Goal: Find specific page/section: Find specific page/section

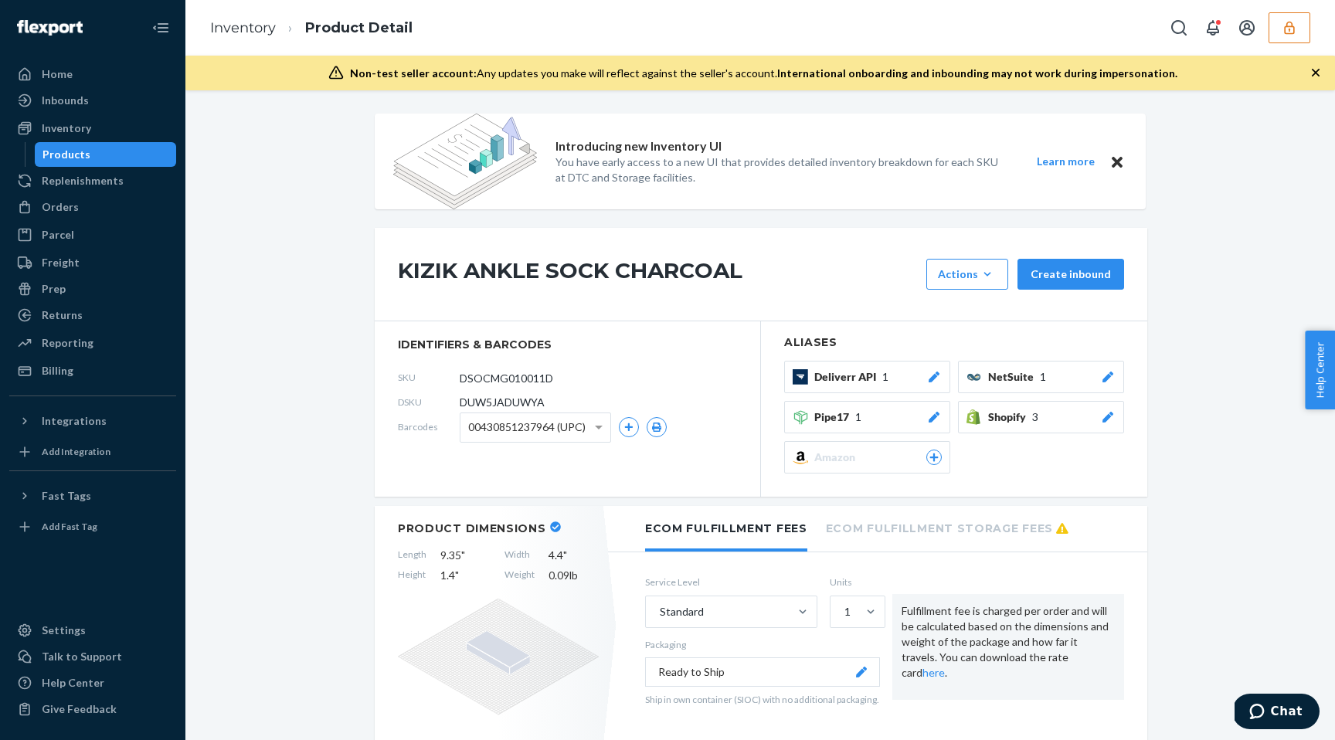
scroll to position [1476, 0]
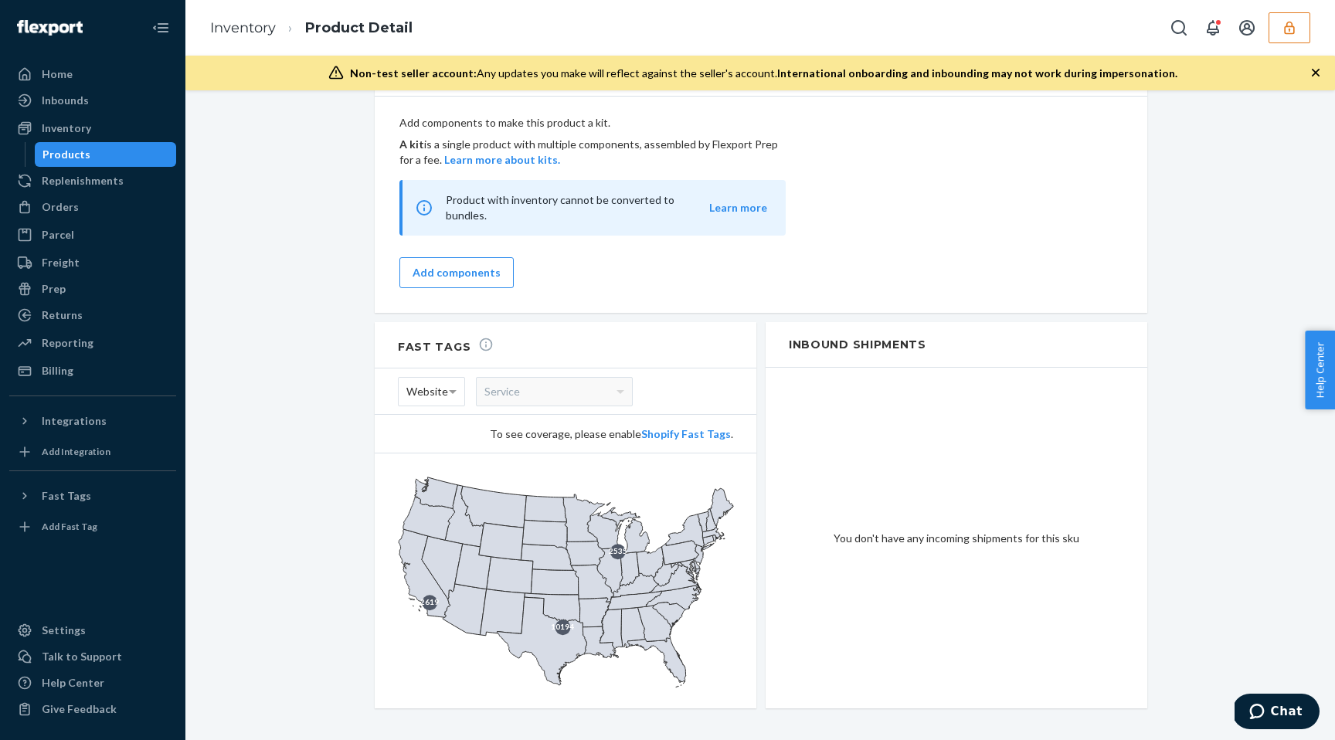
click at [81, 74] on div "Home" at bounding box center [93, 74] width 164 height 22
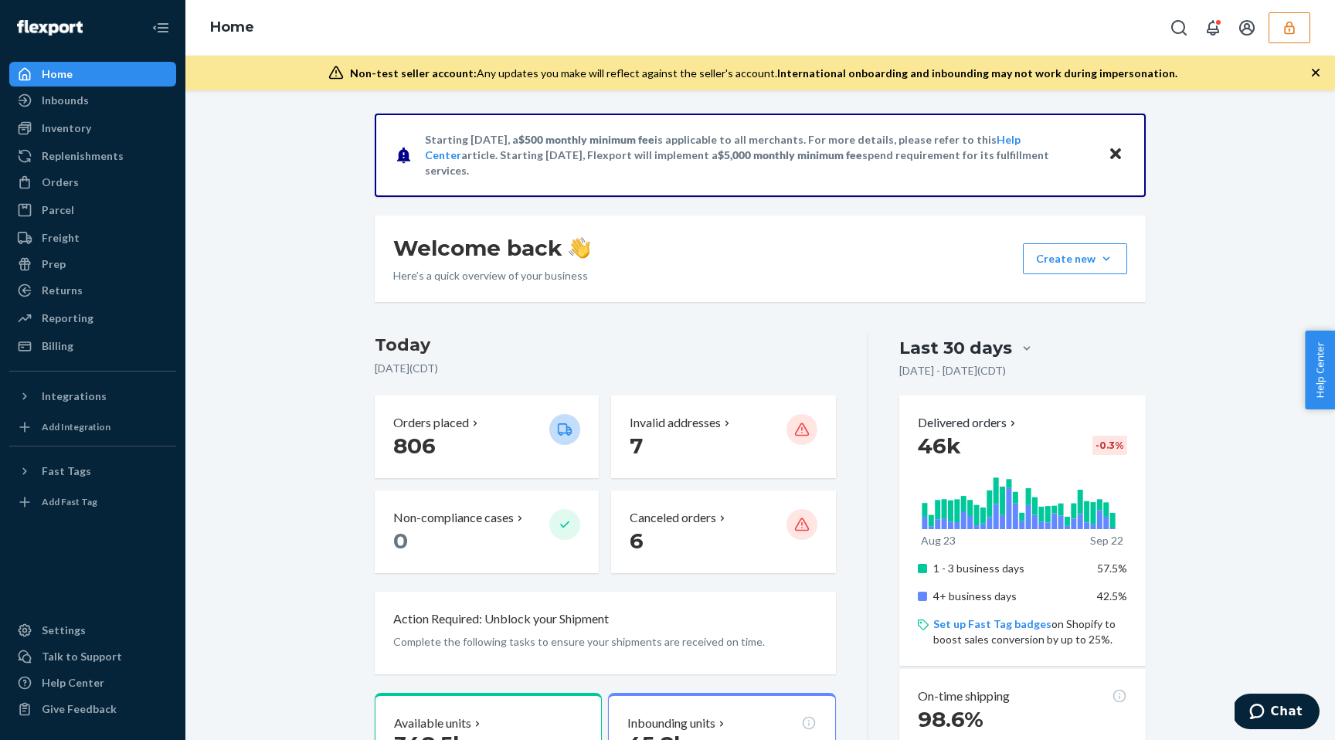
click at [1289, 19] on button "button" at bounding box center [1290, 27] width 42 height 31
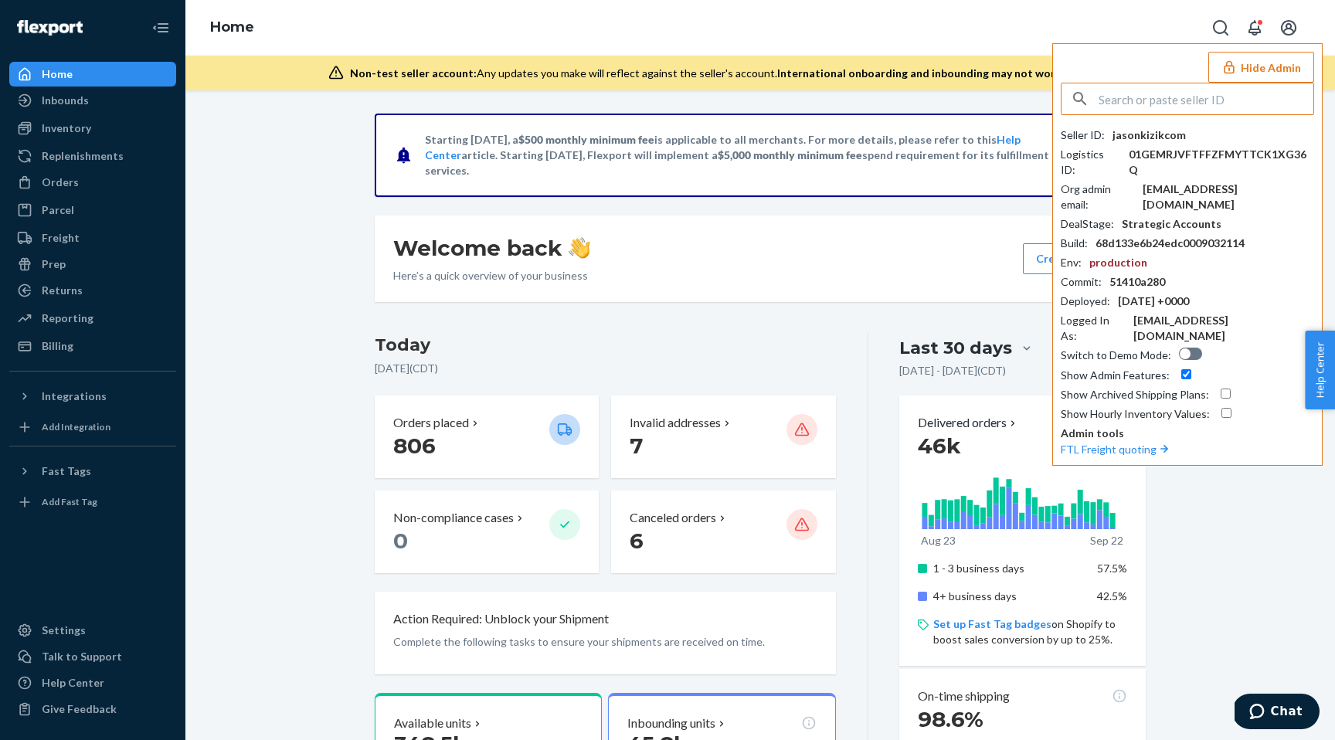
type input "g"
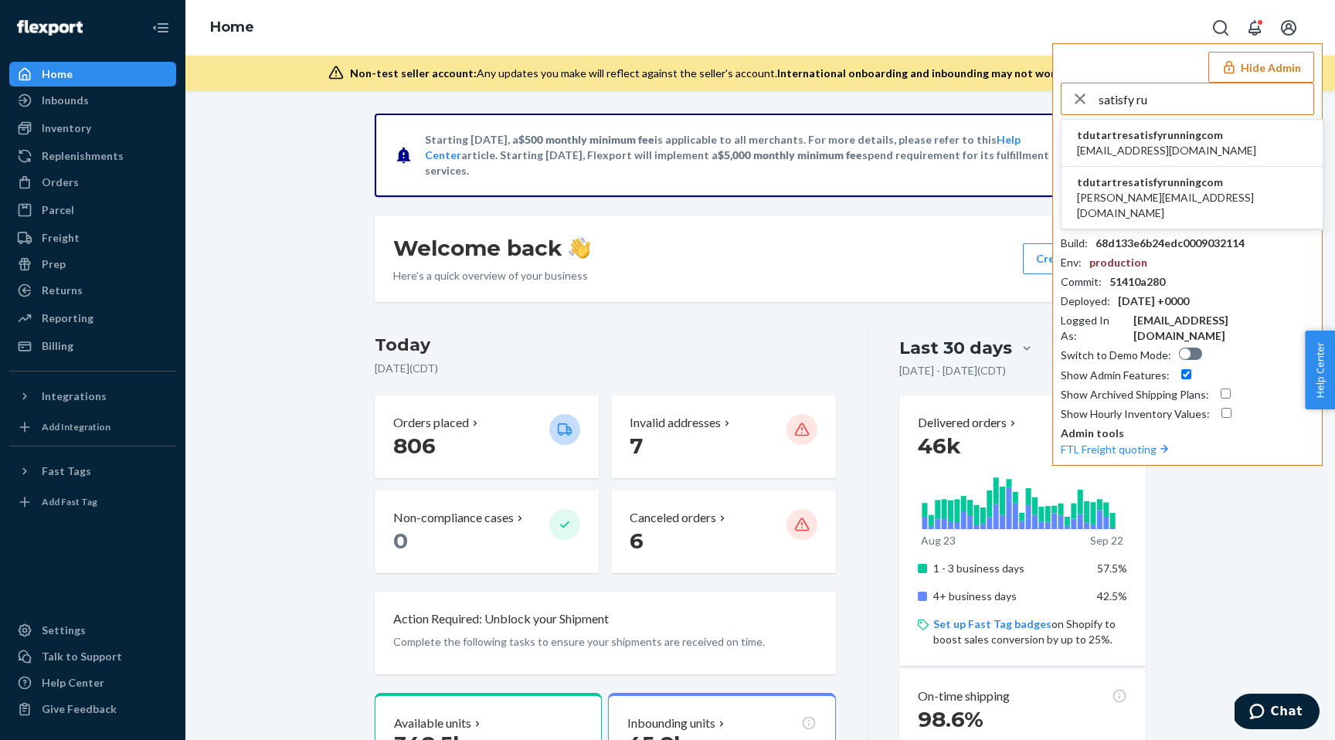
type input "satisfy ru"
click at [1205, 146] on span "s.bertholdson@satisfyrunning.com" at bounding box center [1166, 150] width 179 height 15
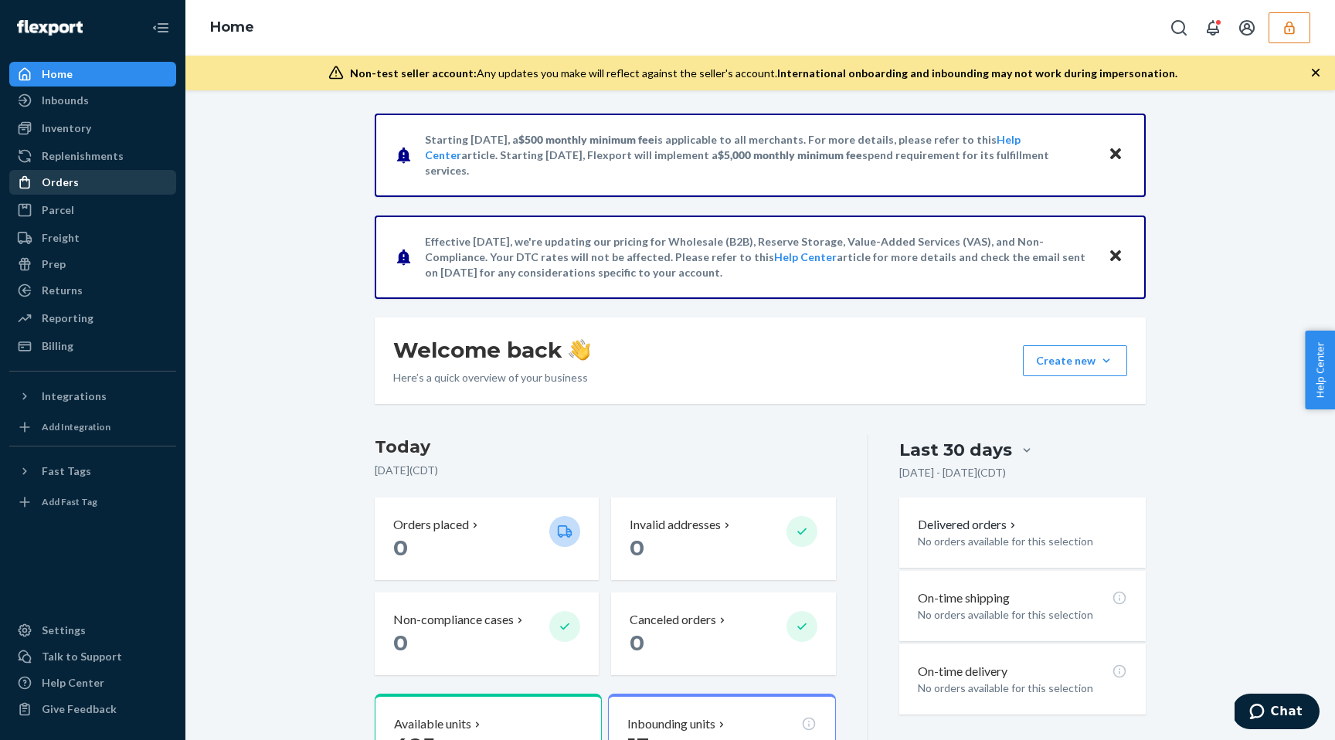
click at [78, 189] on div "Orders" at bounding box center [93, 183] width 164 height 22
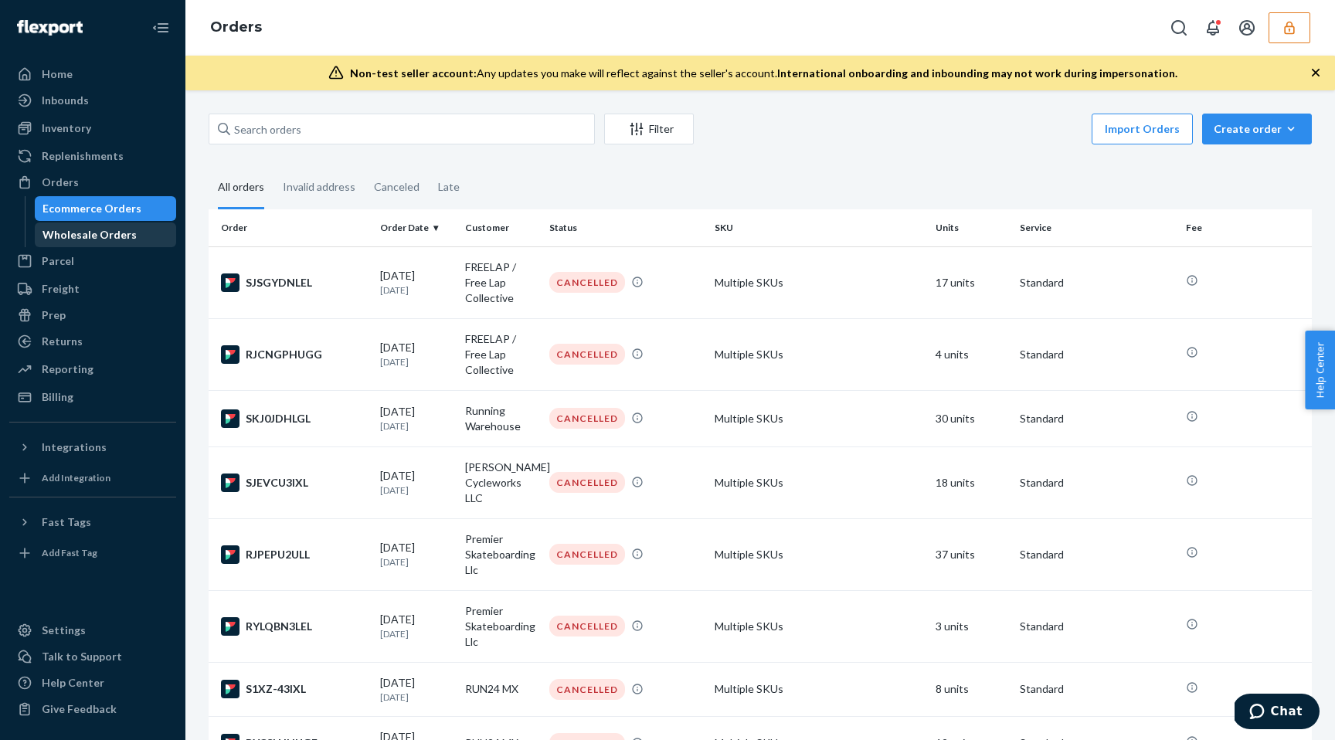
click at [89, 232] on div "Wholesale Orders" at bounding box center [89, 234] width 94 height 15
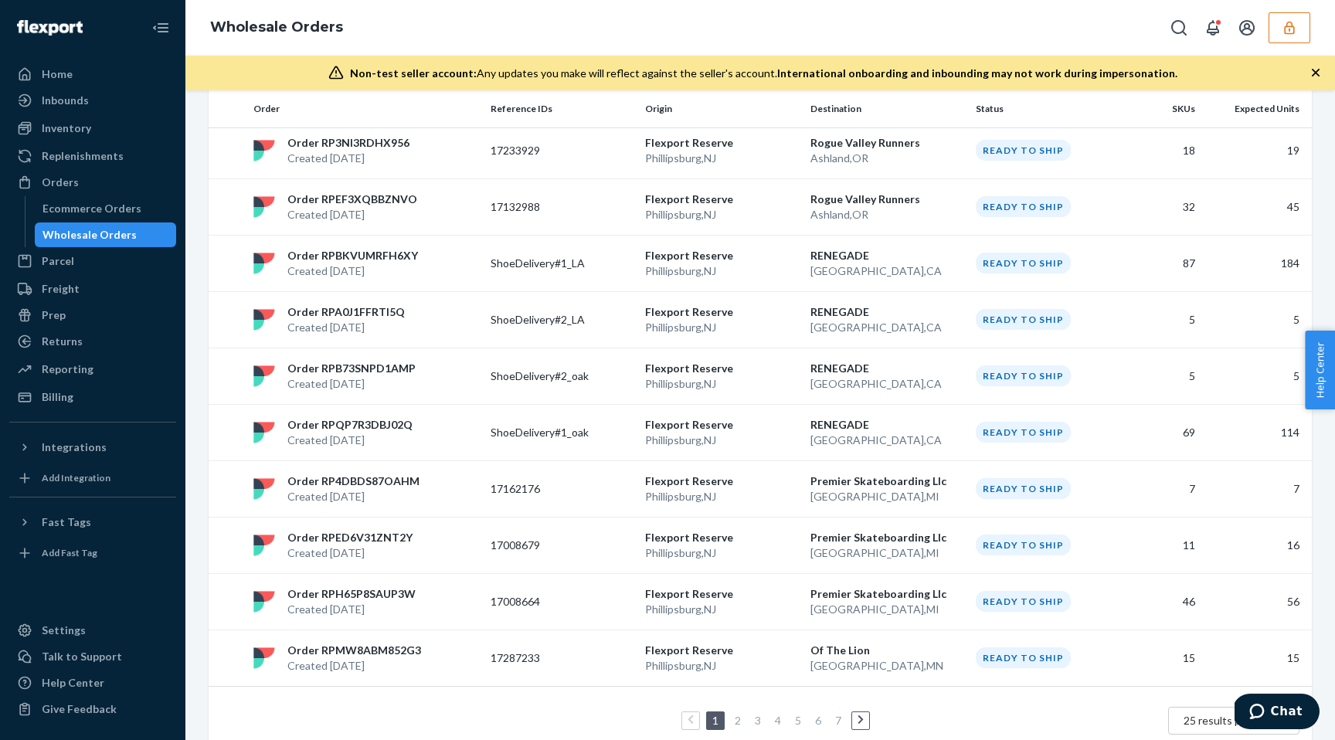
scroll to position [1109, 0]
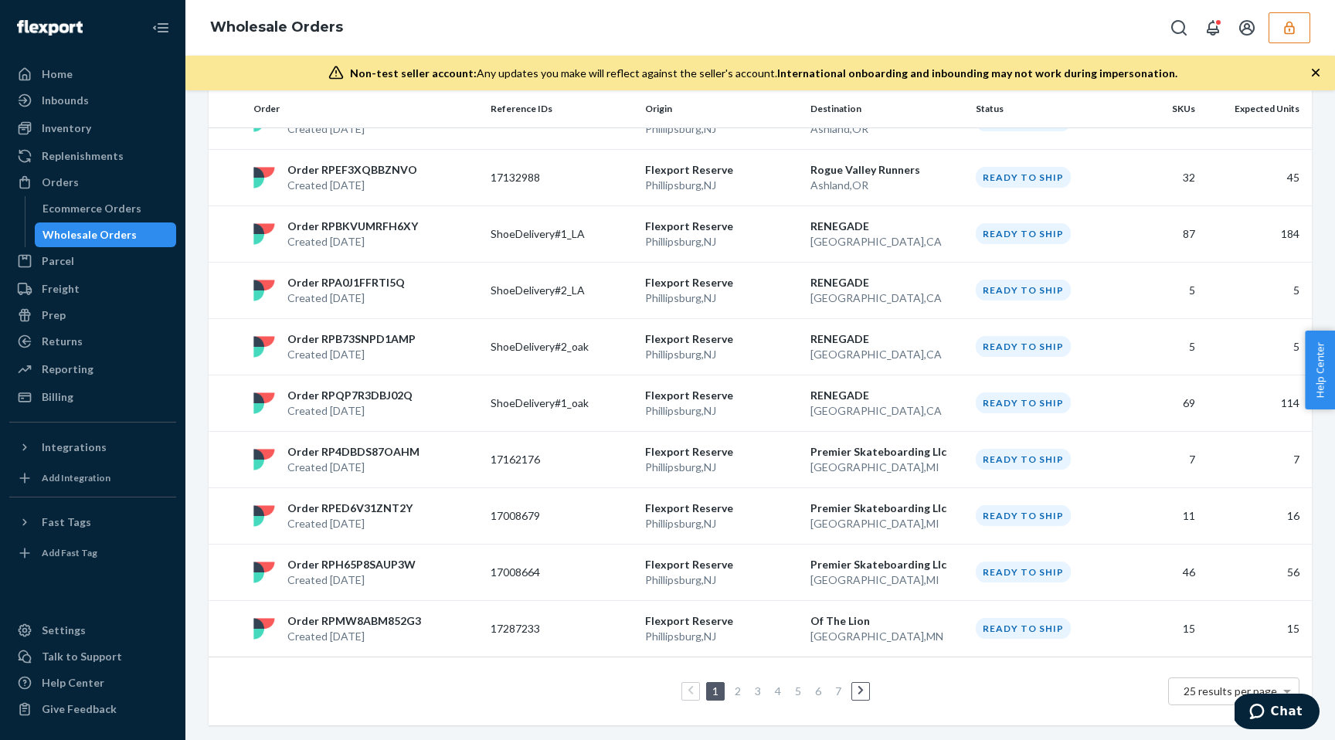
click at [733, 689] on link "2" at bounding box center [738, 690] width 12 height 13
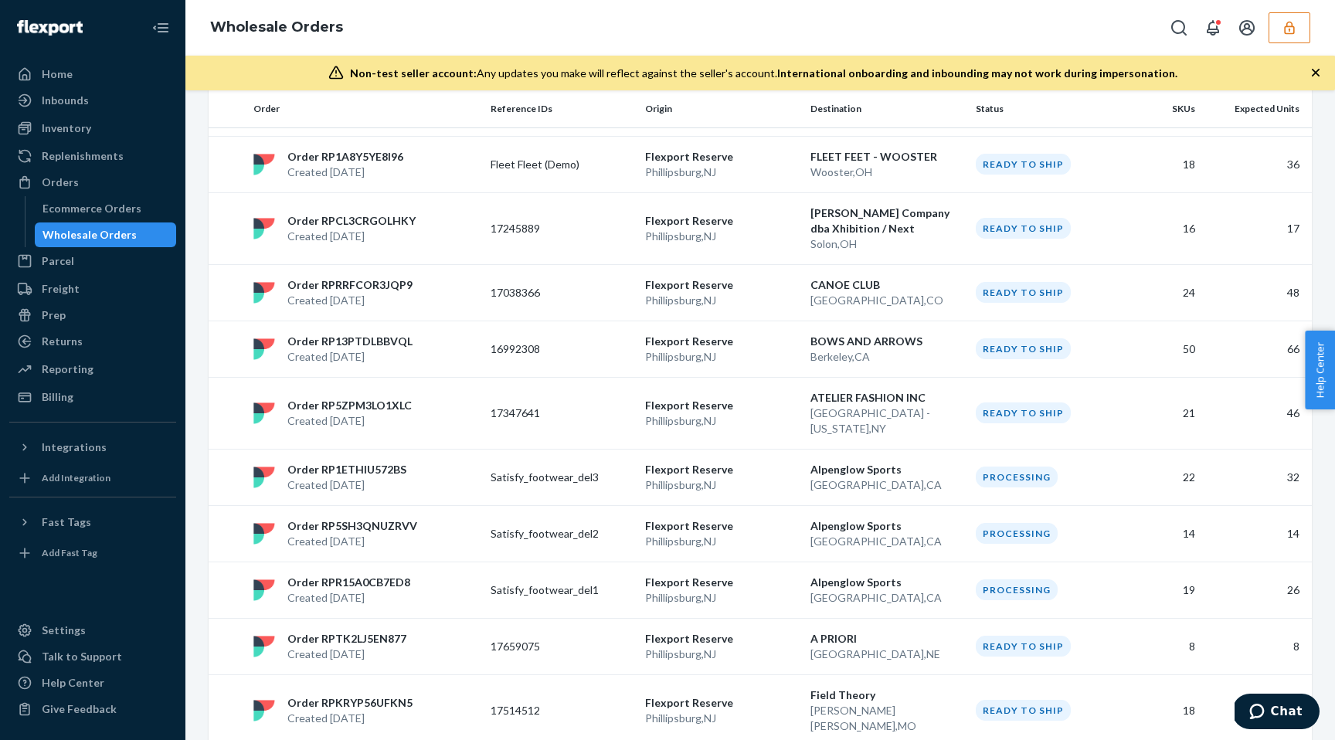
scroll to position [1078, 0]
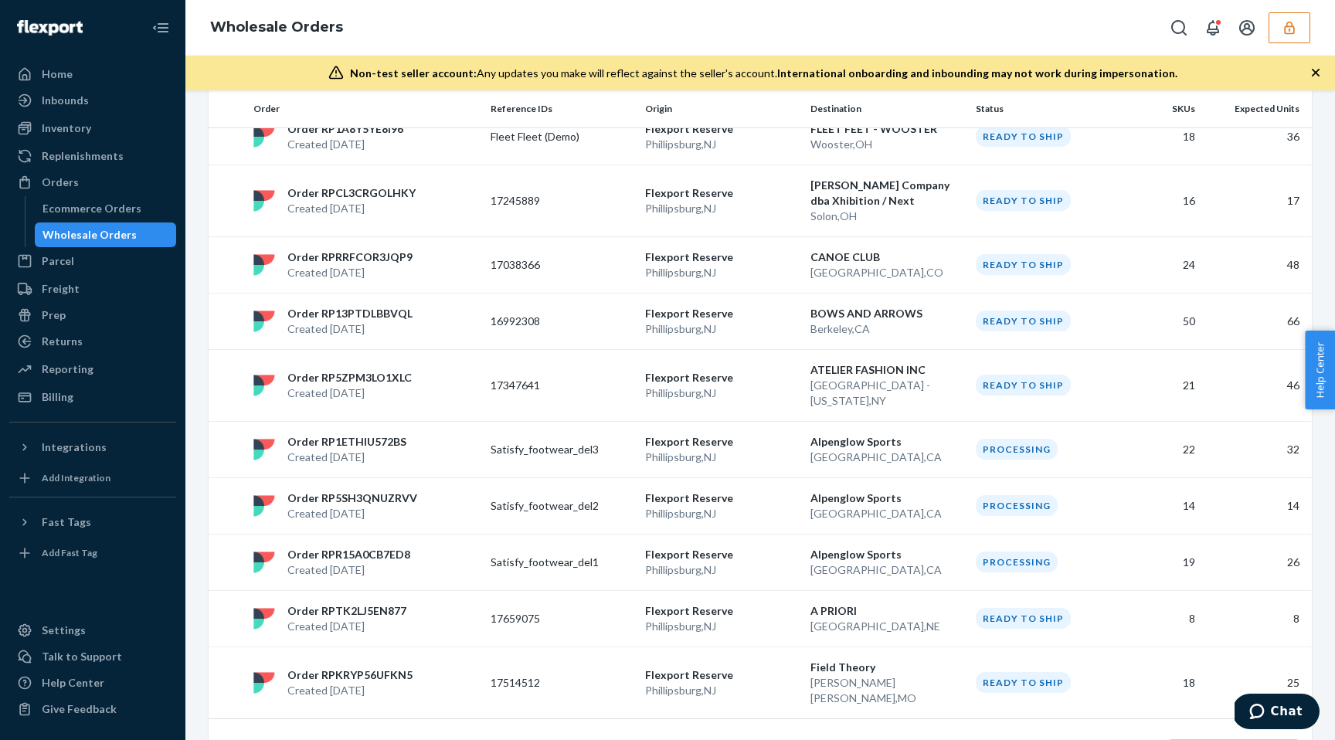
click at [756, 739] on link "3" at bounding box center [758, 752] width 12 height 13
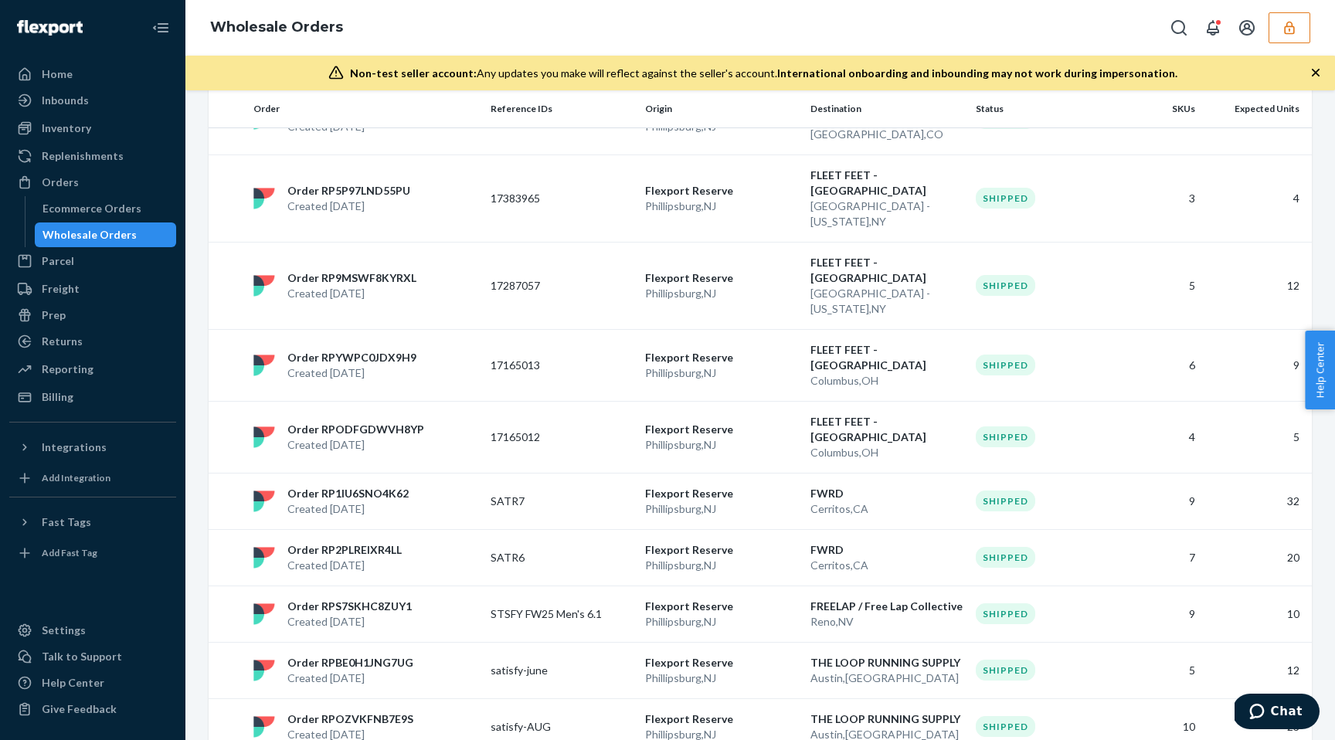
scroll to position [1047, 0]
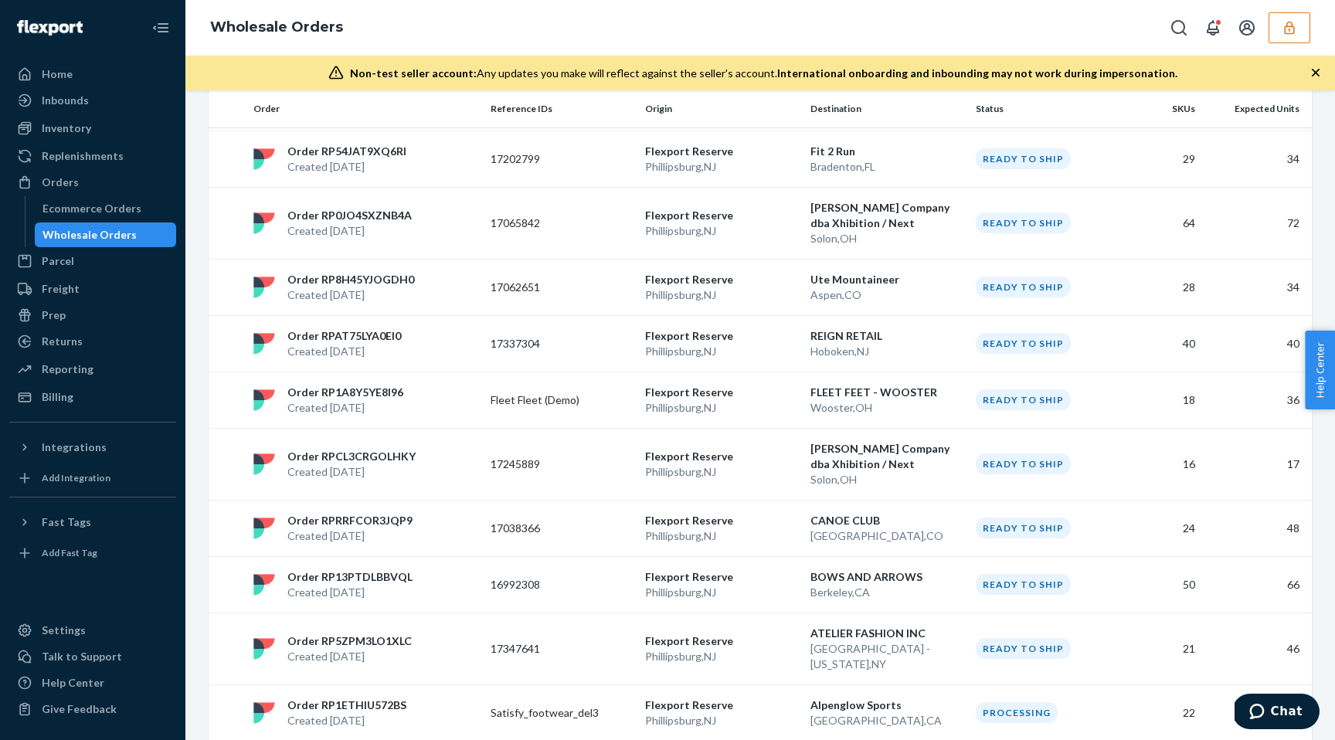
scroll to position [812, 0]
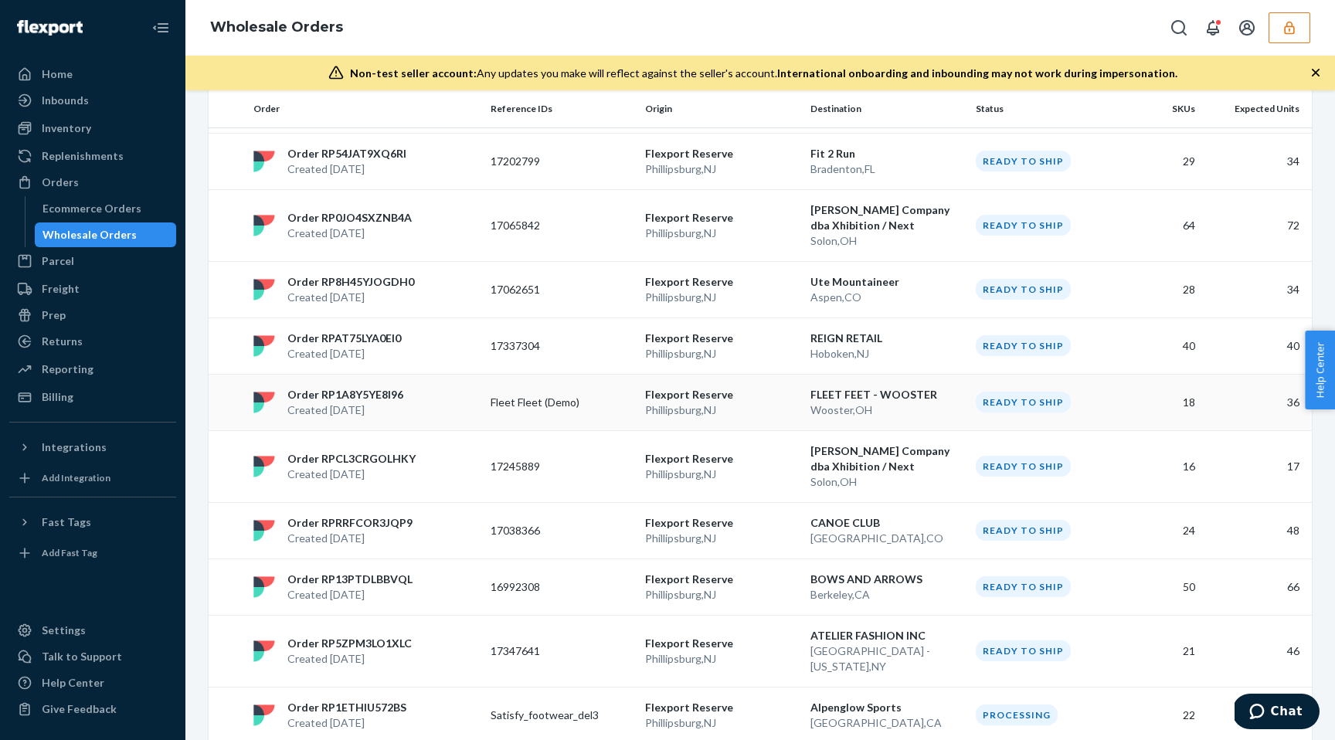
click at [885, 403] on p "Wooster , [GEOGRAPHIC_DATA]" at bounding box center [886, 410] width 153 height 15
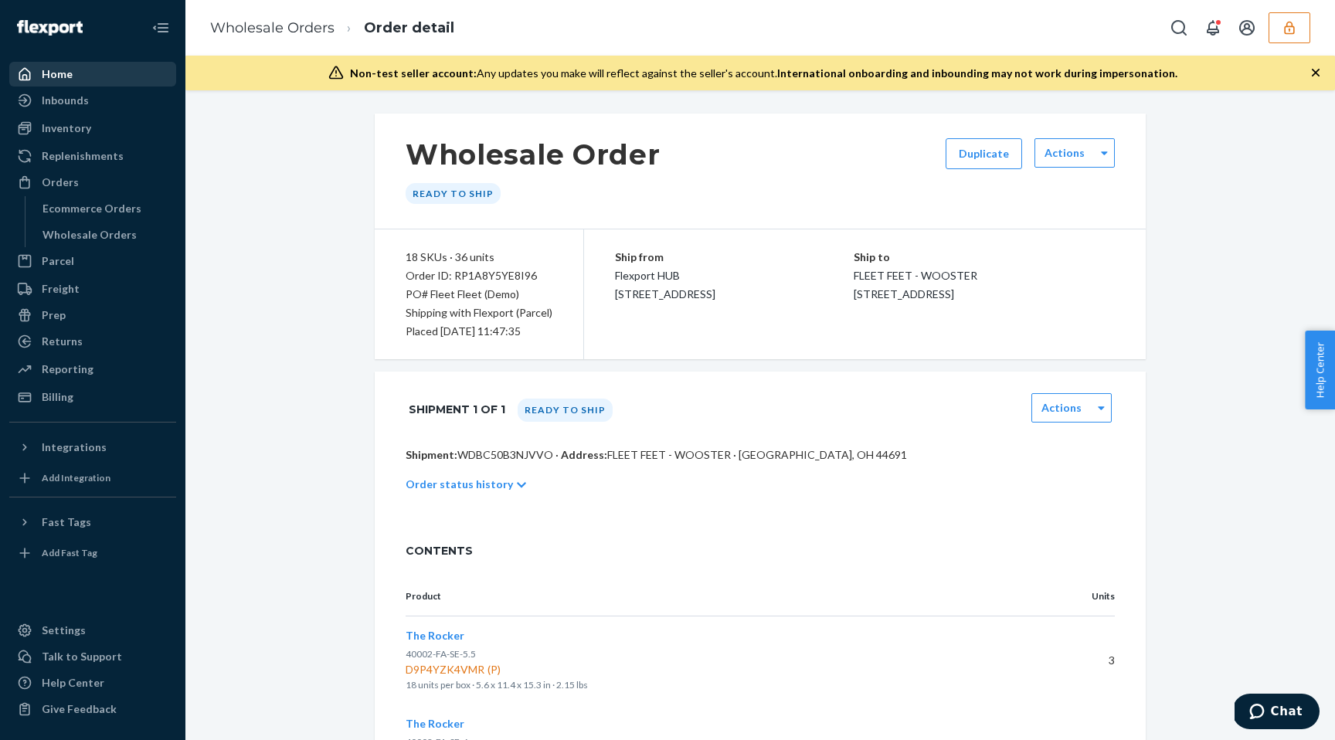
click at [114, 73] on div "Home" at bounding box center [93, 74] width 164 height 22
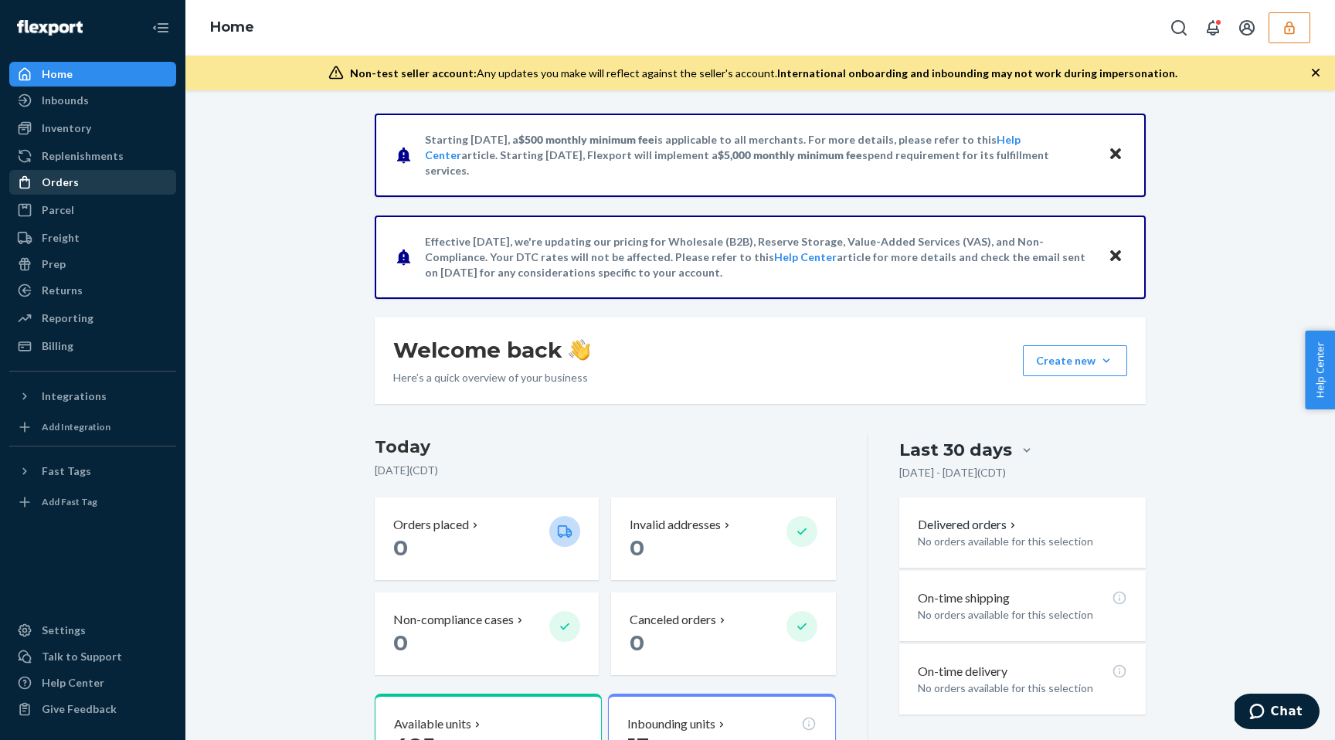
click at [86, 181] on div "Orders" at bounding box center [93, 183] width 164 height 22
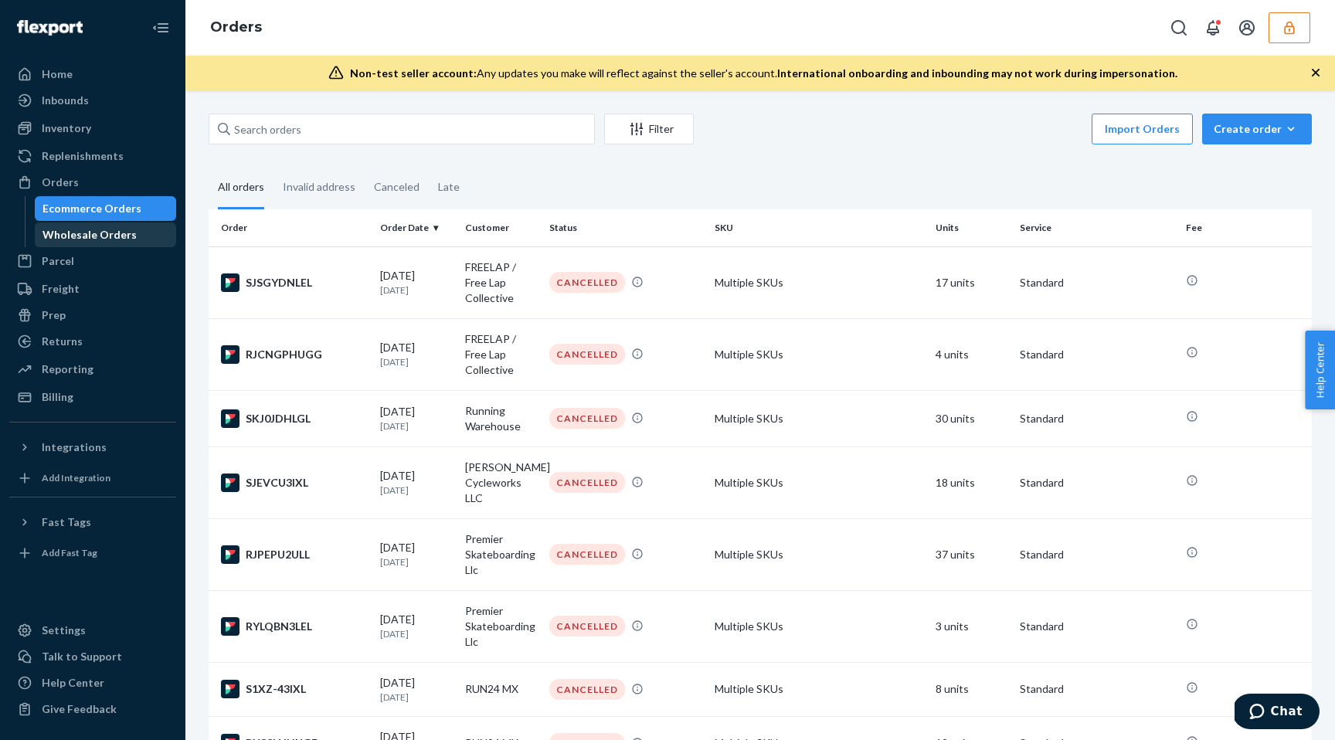
click at [93, 236] on div "Wholesale Orders" at bounding box center [89, 234] width 94 height 15
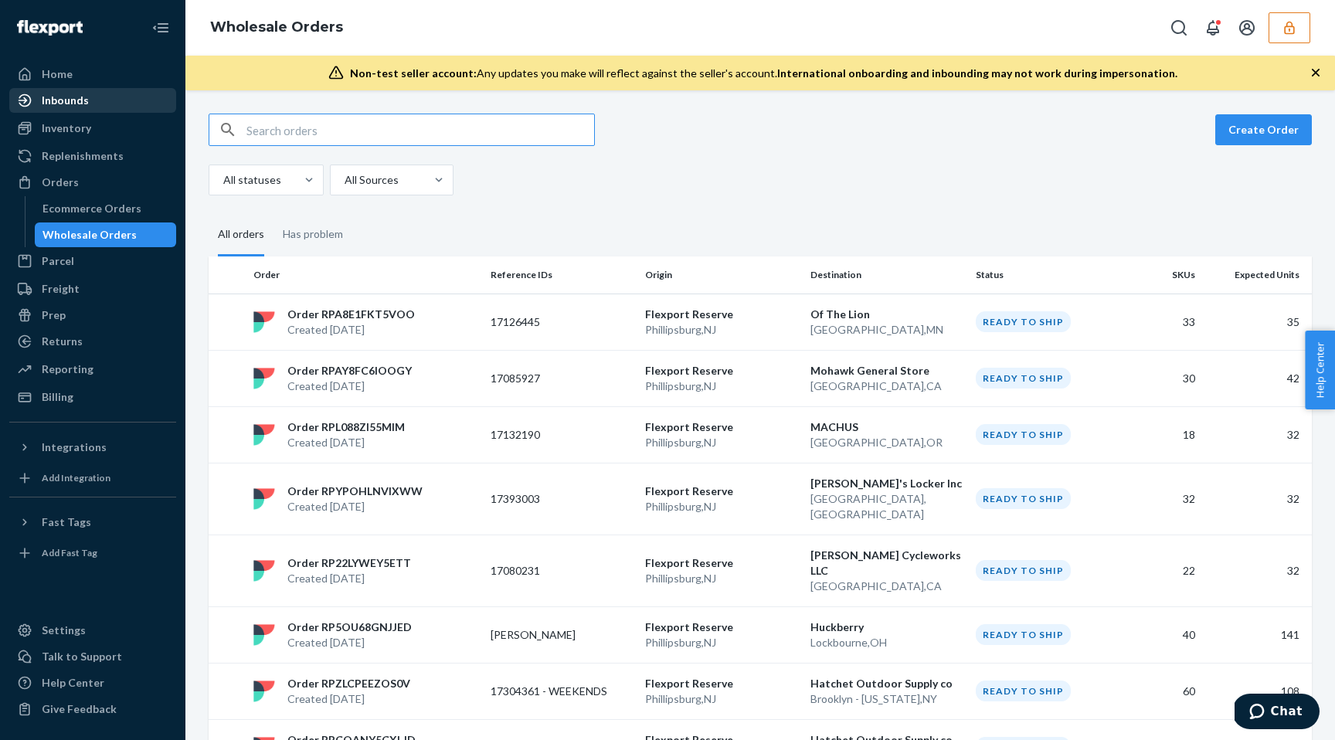
click at [110, 97] on div "Inbounds" at bounding box center [93, 101] width 164 height 22
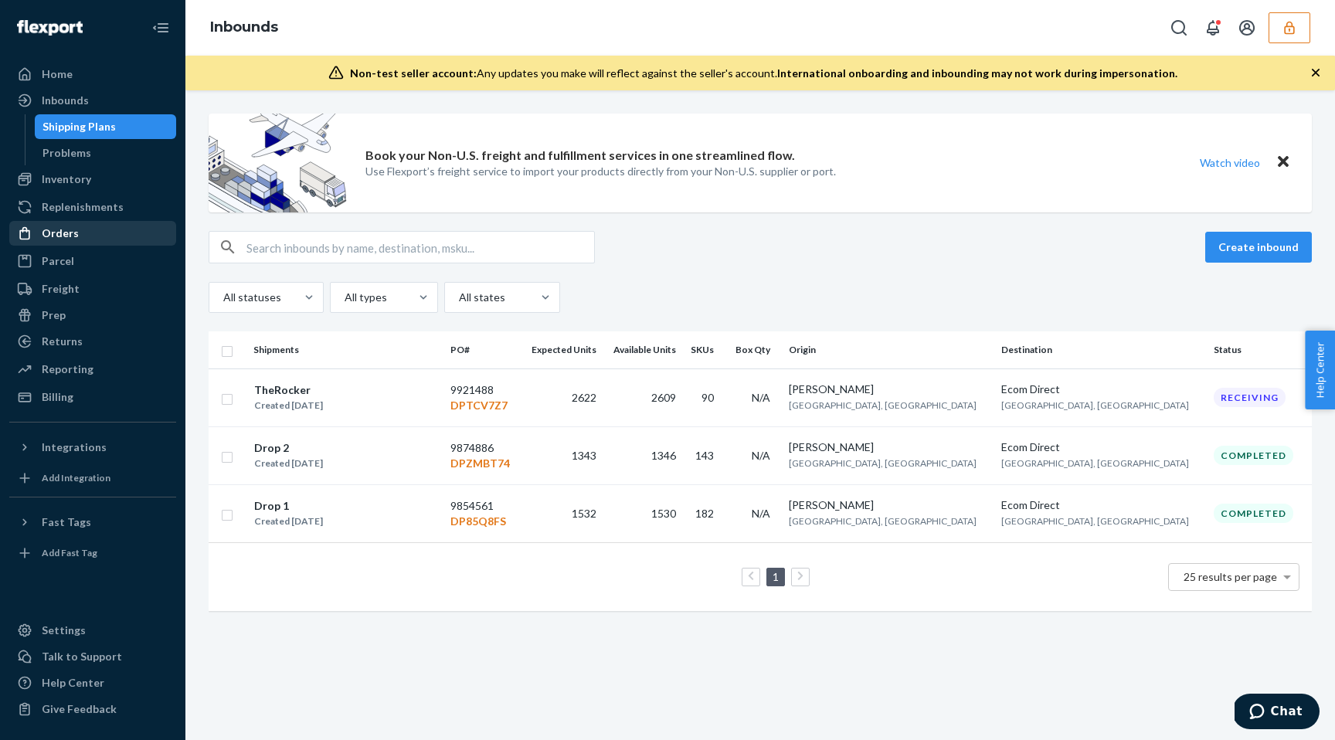
click at [66, 229] on div "Orders" at bounding box center [60, 233] width 37 height 15
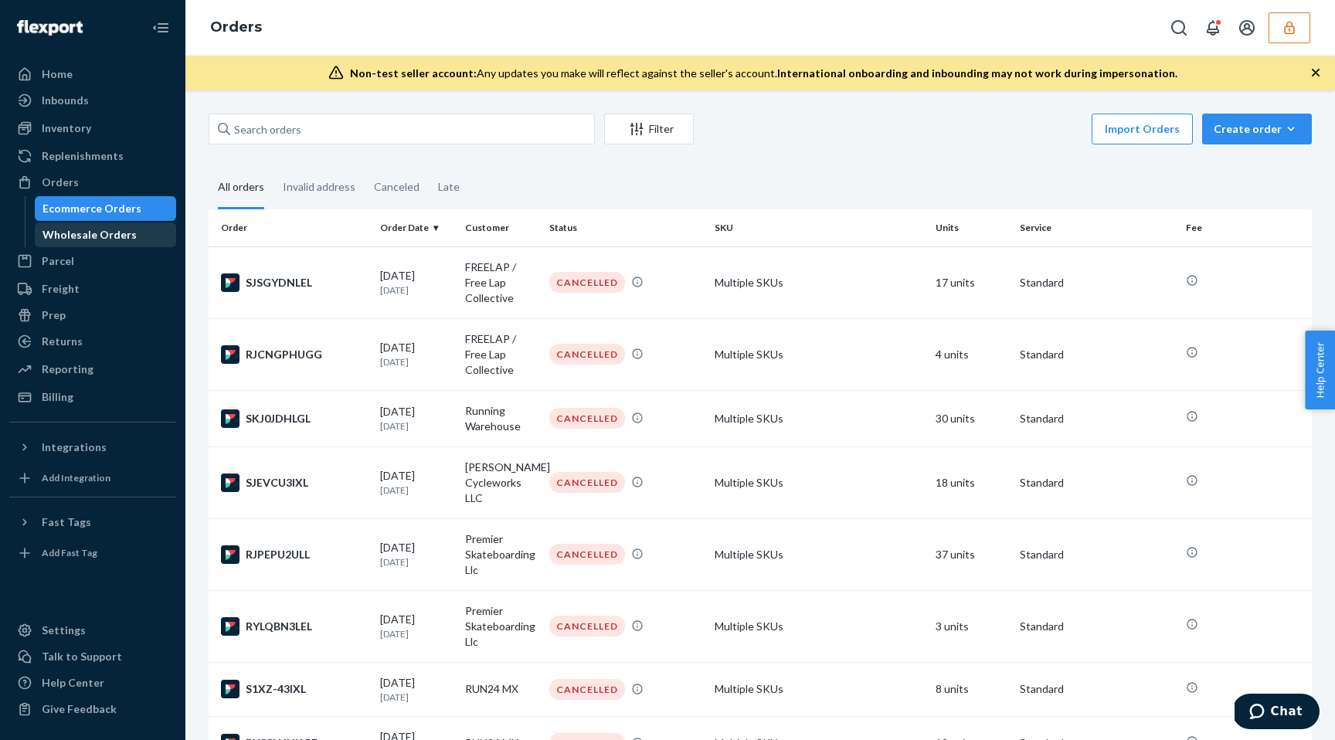
click at [76, 231] on div "Wholesale Orders" at bounding box center [89, 234] width 94 height 15
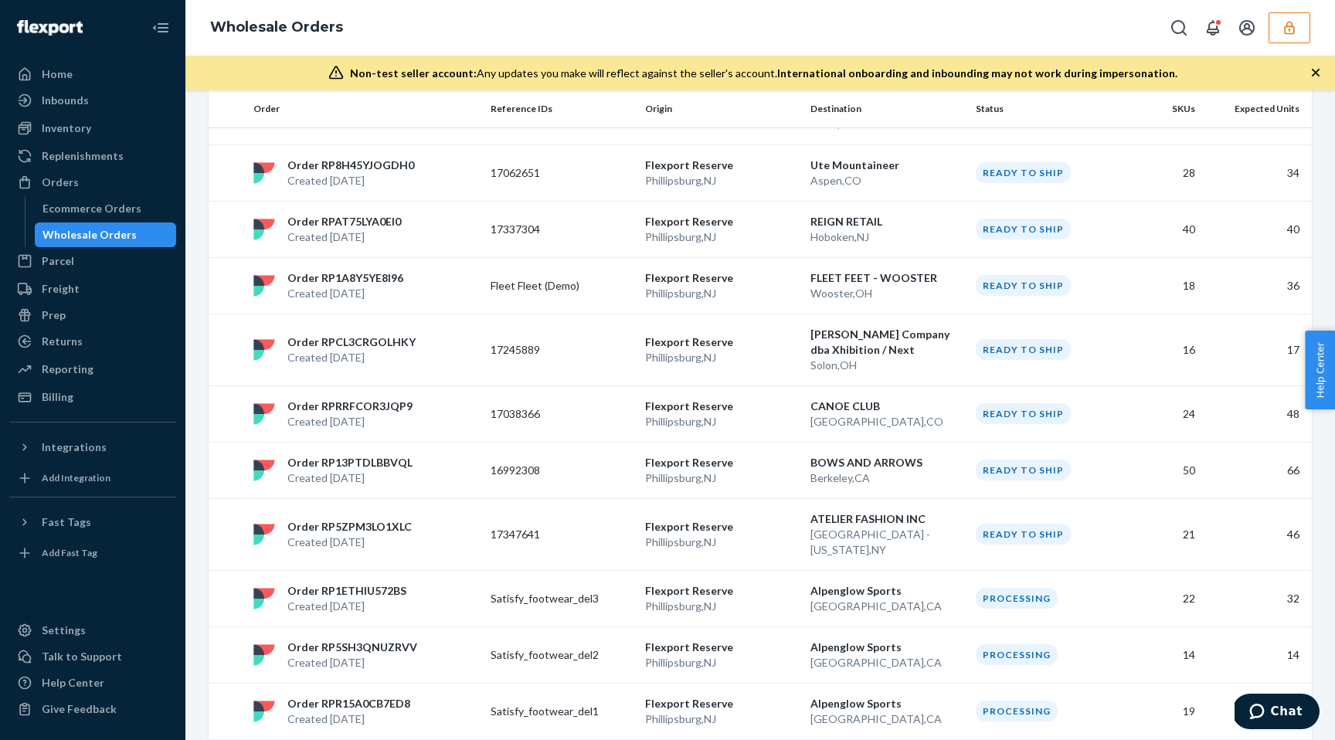
scroll to position [1078, 0]
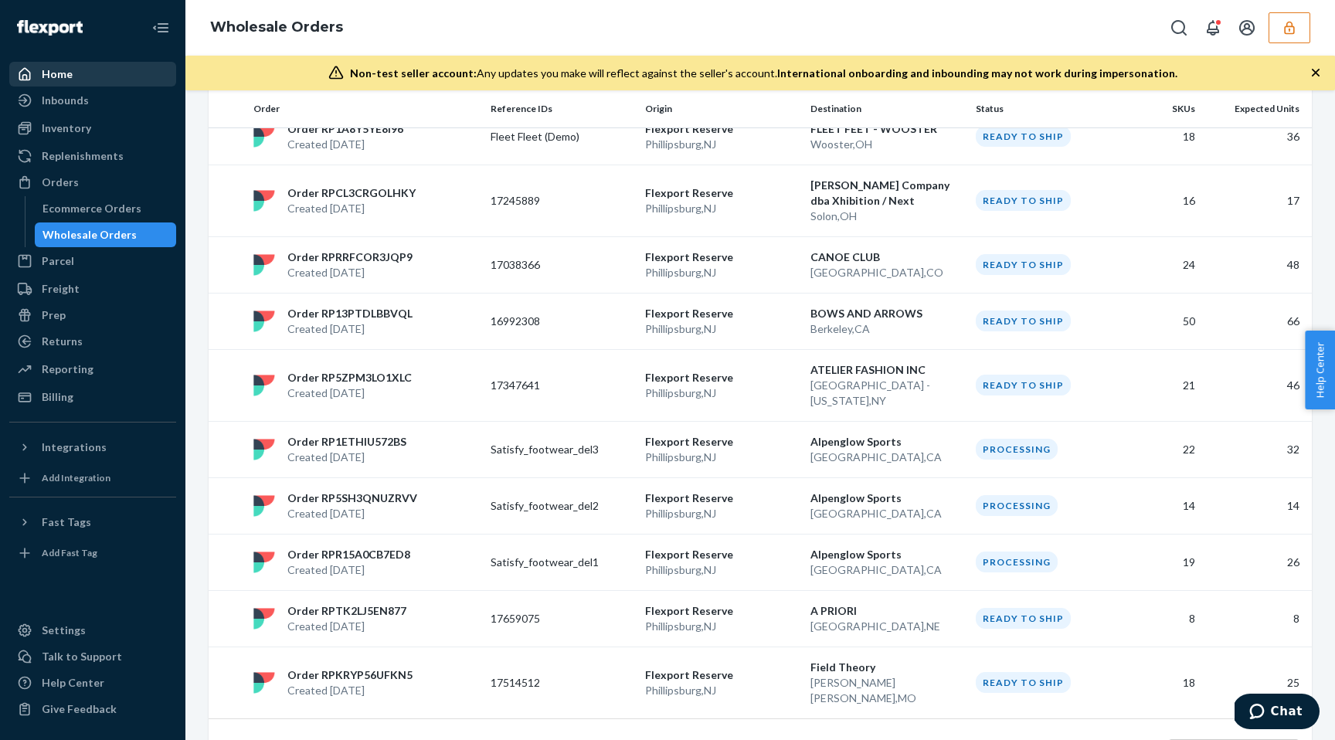
click at [90, 74] on div "Home" at bounding box center [93, 74] width 164 height 22
